Goal: Task Accomplishment & Management: Complete application form

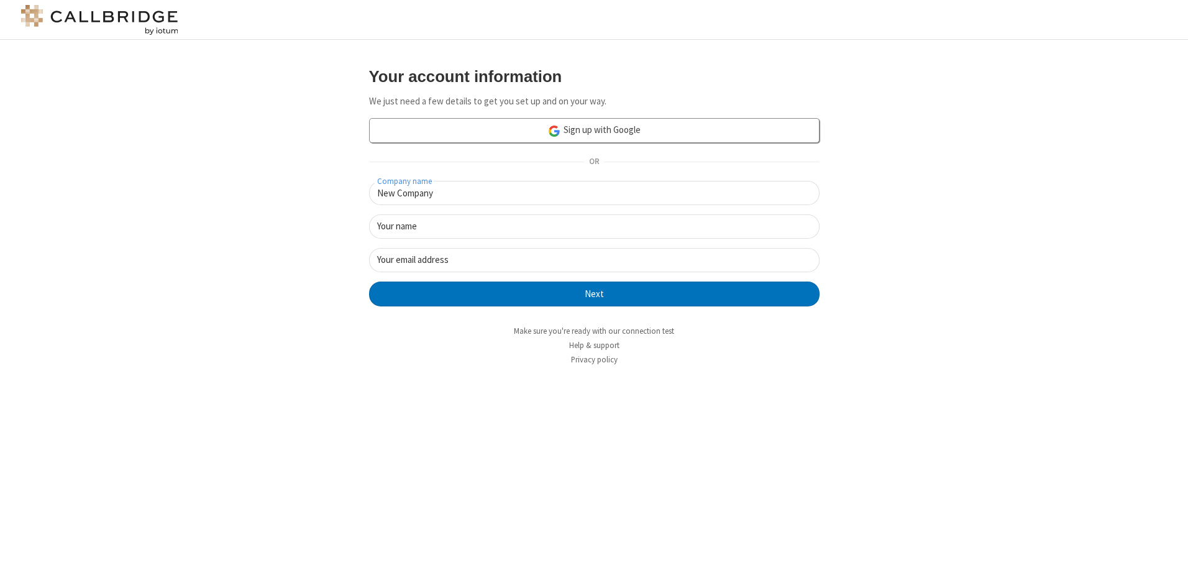
type input "New Company"
type input "New User"
type input "[EMAIL_ADDRESS][DOMAIN_NAME]"
click button "Next" at bounding box center [594, 293] width 450 height 25
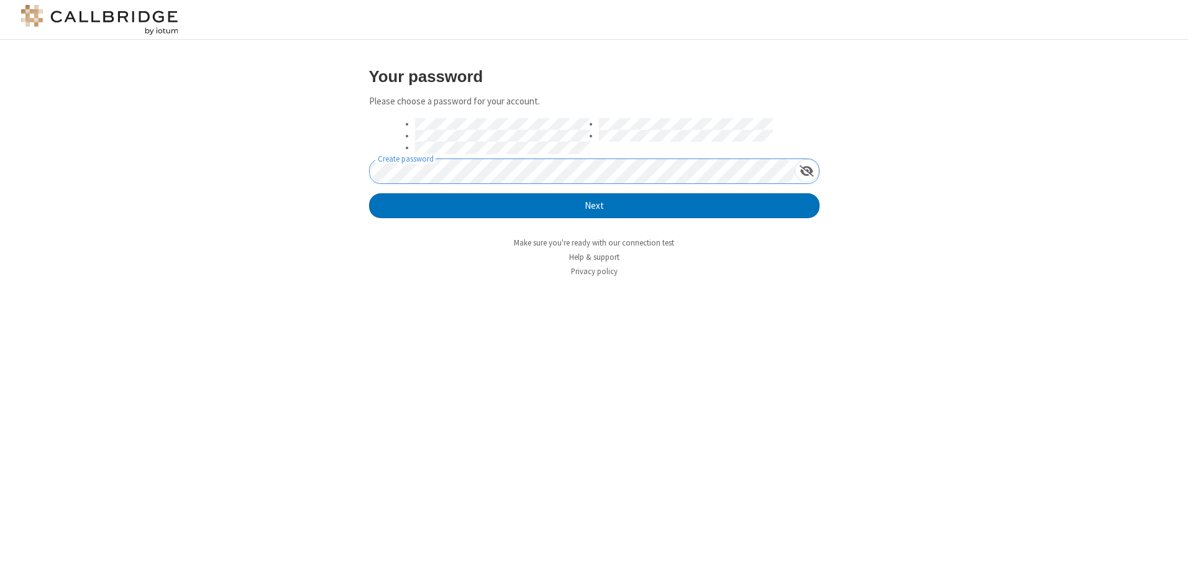
click at [369, 193] on button "Next" at bounding box center [594, 205] width 450 height 25
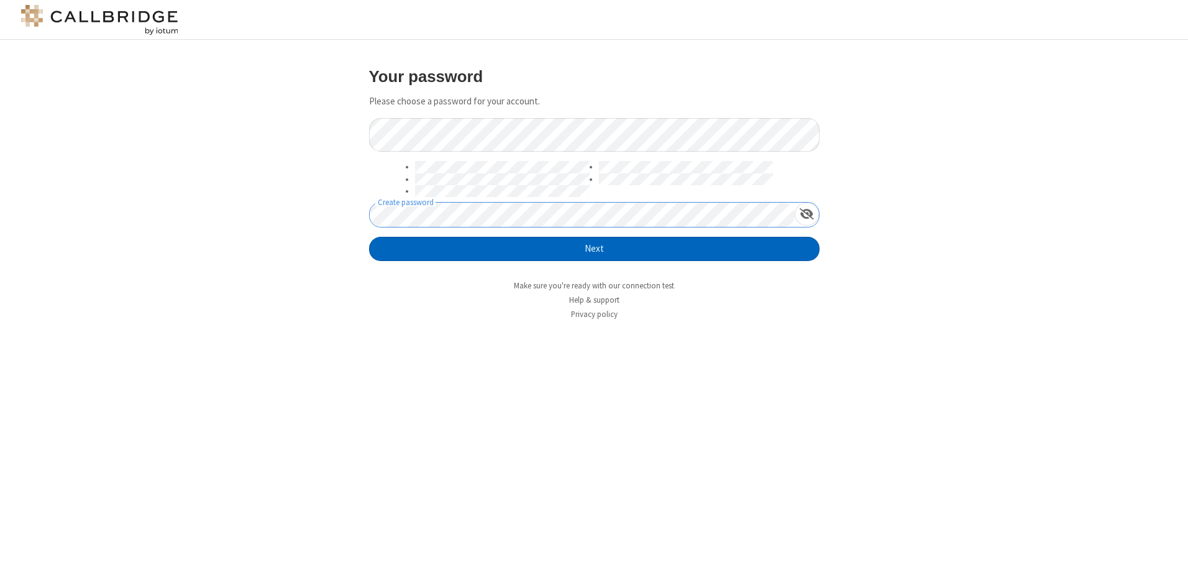
click at [594, 248] on button "Next" at bounding box center [594, 249] width 450 height 25
